Goal: Transaction & Acquisition: Book appointment/travel/reservation

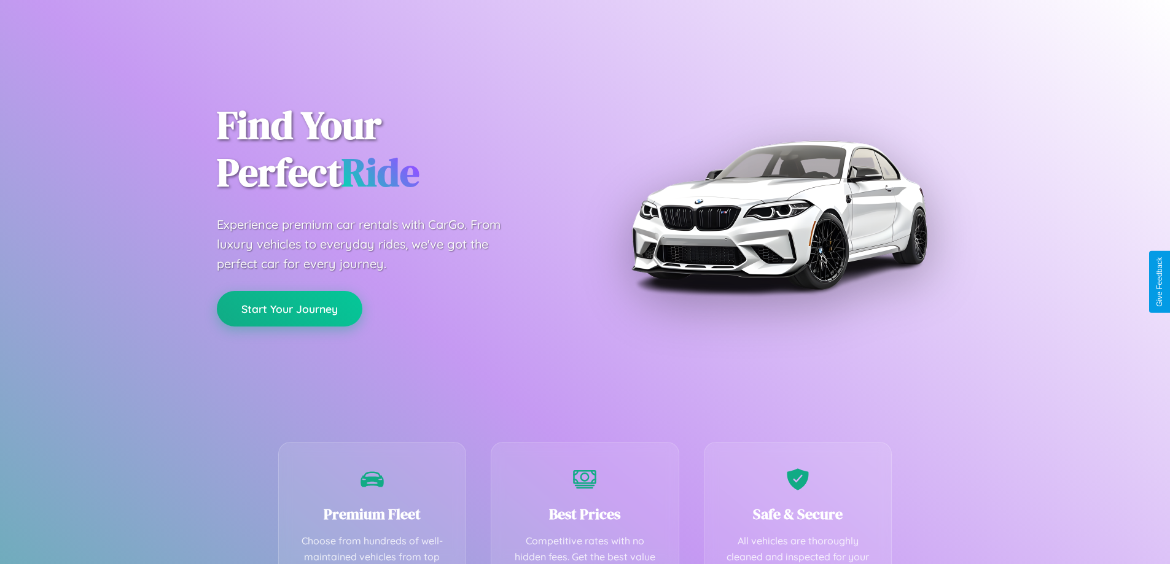
click at [289, 309] on button "Start Your Journey" at bounding box center [290, 309] width 146 height 36
click at [289, 308] on button "Start Your Journey" at bounding box center [290, 309] width 146 height 36
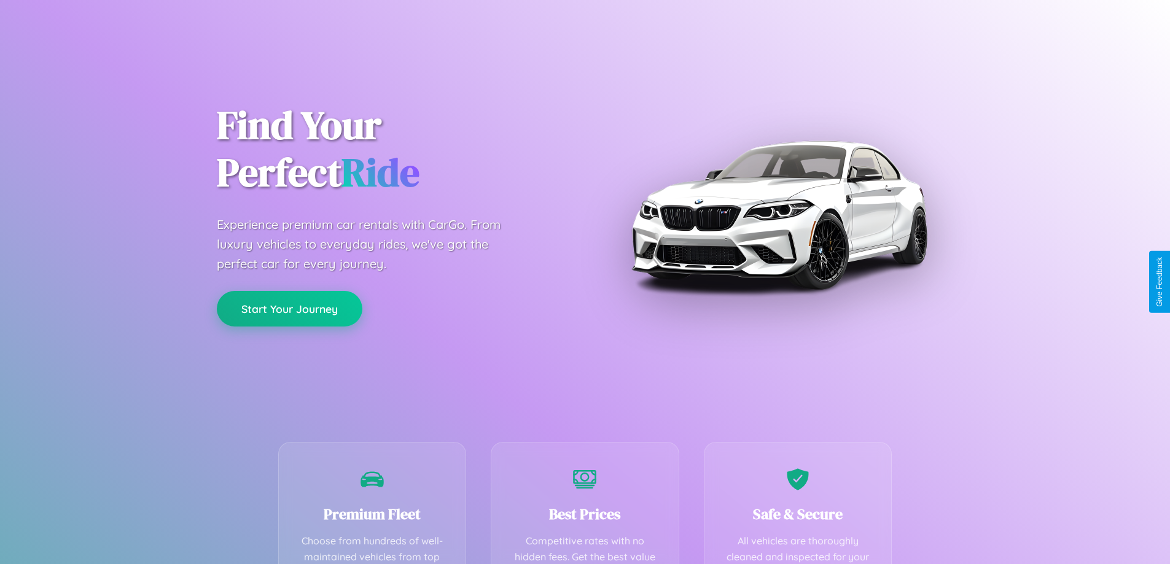
click at [289, 308] on button "Start Your Journey" at bounding box center [290, 309] width 146 height 36
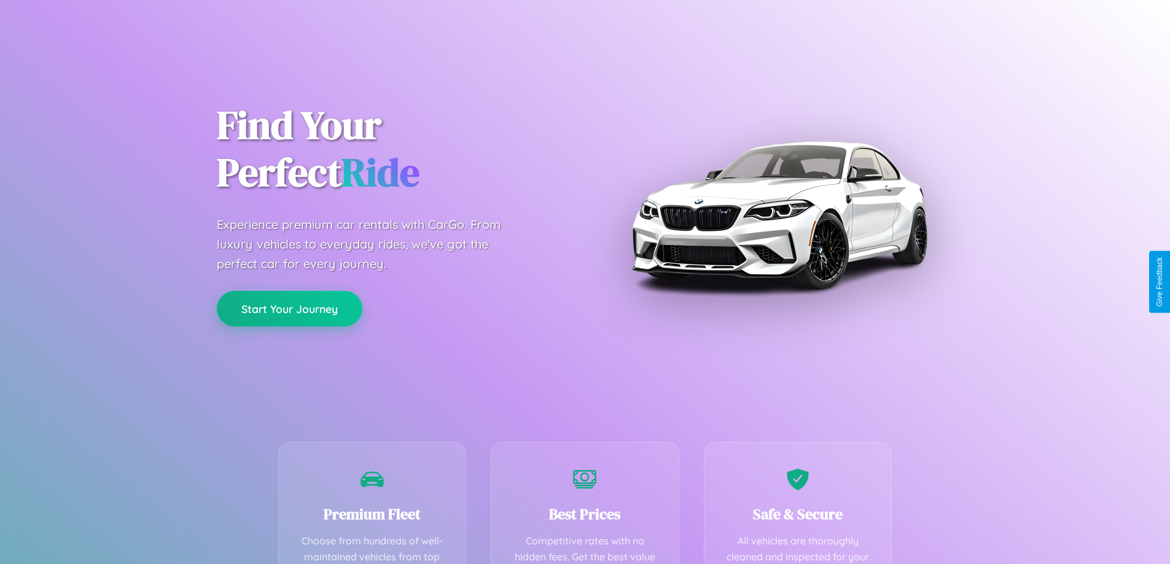
click at [289, 308] on button "Start Your Journey" at bounding box center [290, 309] width 146 height 36
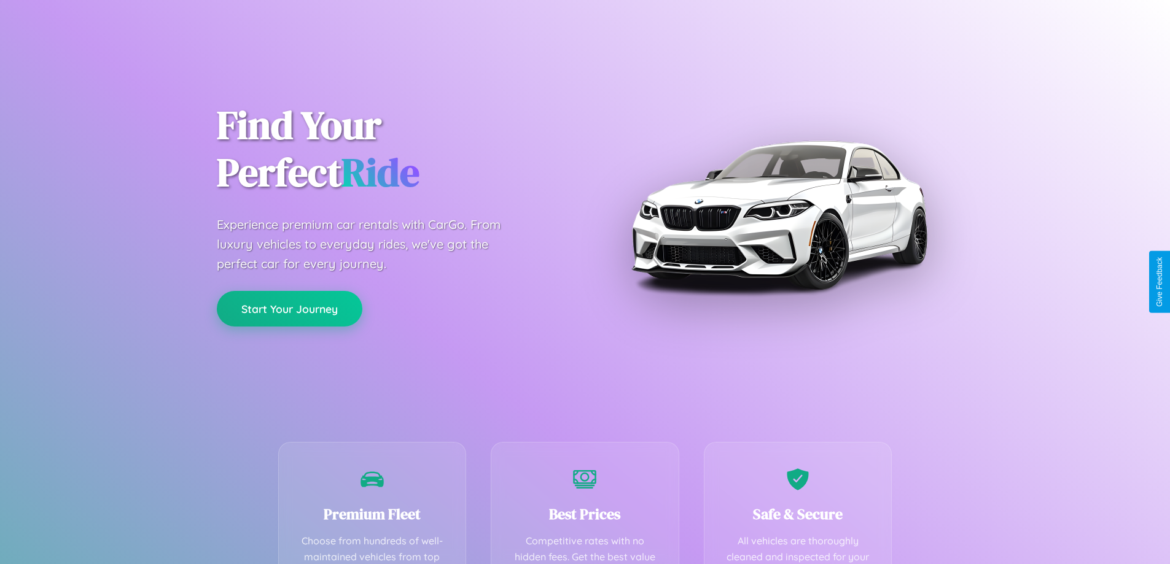
click at [289, 308] on button "Start Your Journey" at bounding box center [290, 309] width 146 height 36
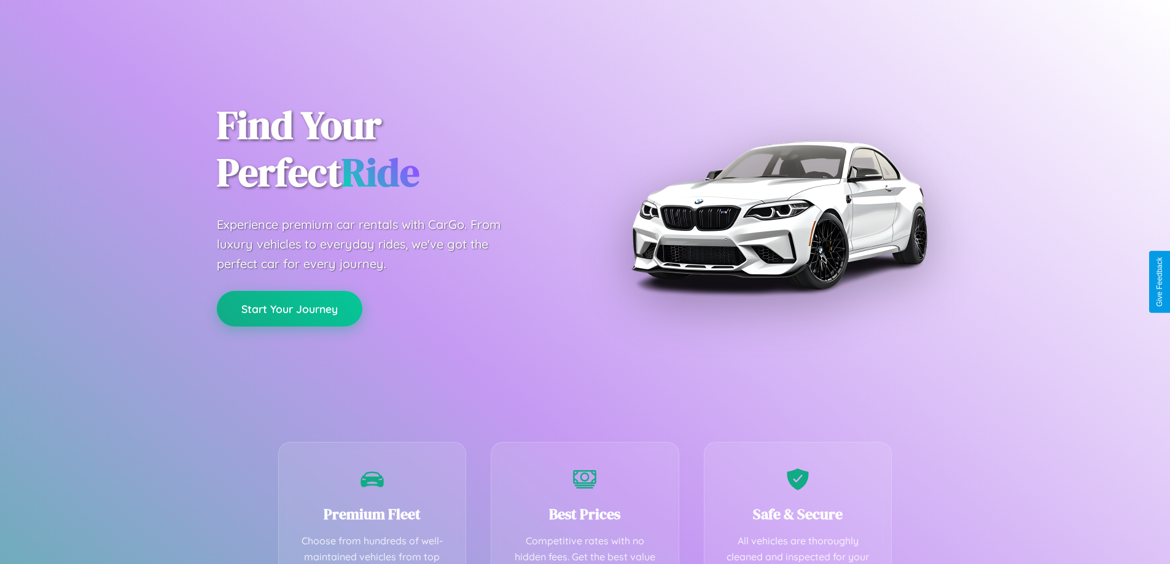
click at [289, 308] on button "Start Your Journey" at bounding box center [290, 309] width 146 height 36
